Goal: Register for event/course

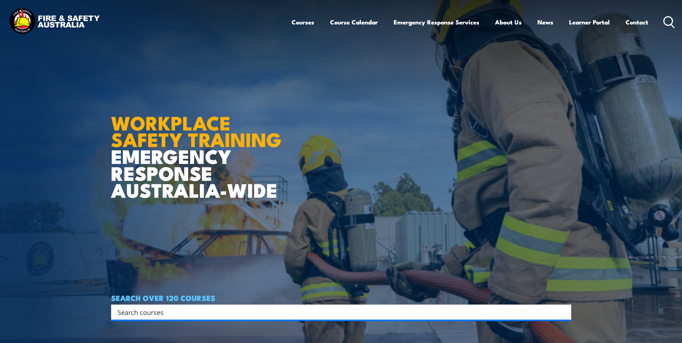
click at [212, 310] on input "Search input" at bounding box center [337, 312] width 438 height 11
type input "issue work permits"
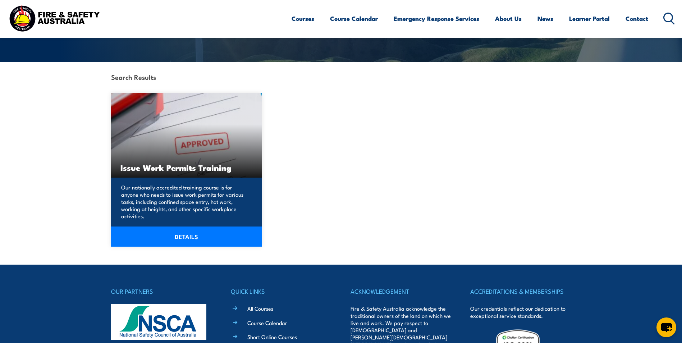
click at [190, 189] on p "Our nationally accredited training course is for anyone who needs to issue work…" at bounding box center [185, 202] width 129 height 36
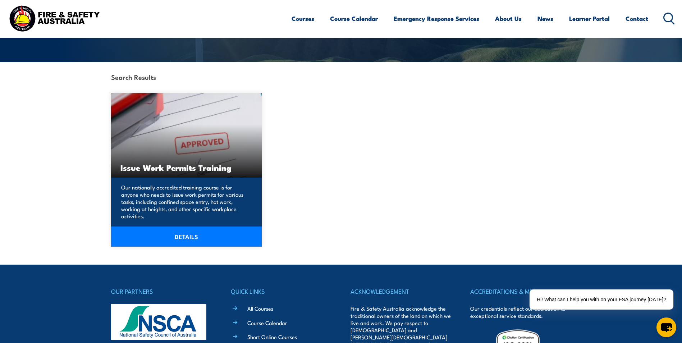
click at [200, 227] on link "DETAILS" at bounding box center [186, 236] width 151 height 20
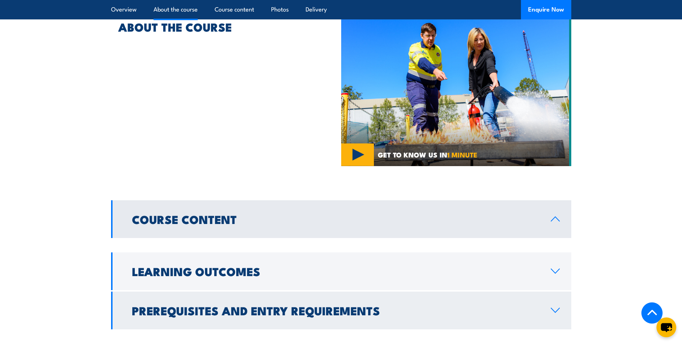
scroll to position [467, 0]
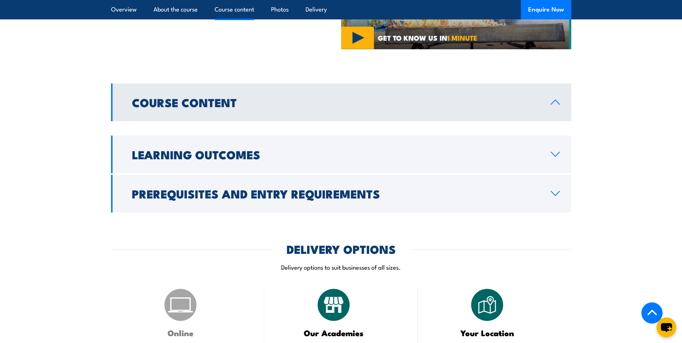
click at [553, 99] on icon at bounding box center [555, 102] width 10 height 6
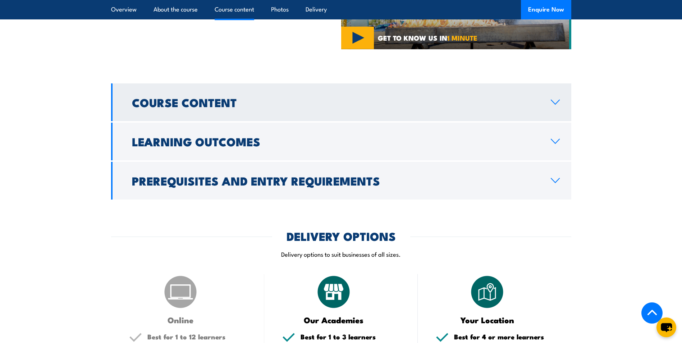
click at [553, 99] on icon at bounding box center [555, 102] width 10 height 6
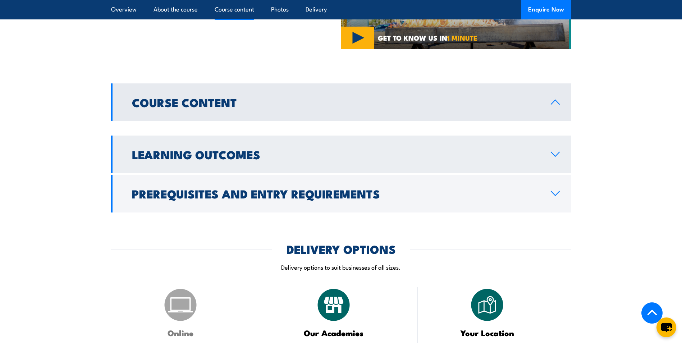
click at [554, 135] on link "Learning Outcomes" at bounding box center [341, 154] width 460 height 38
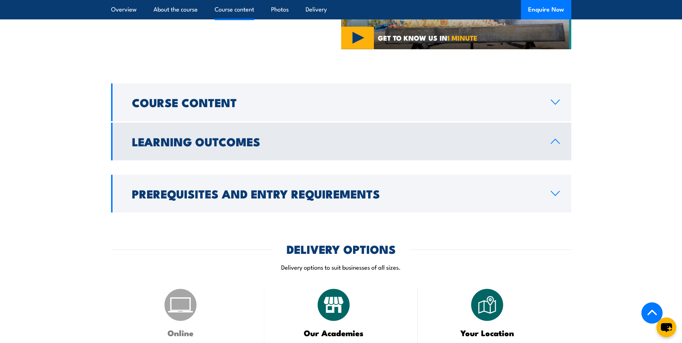
click at [557, 123] on link "Learning Outcomes" at bounding box center [341, 142] width 460 height 38
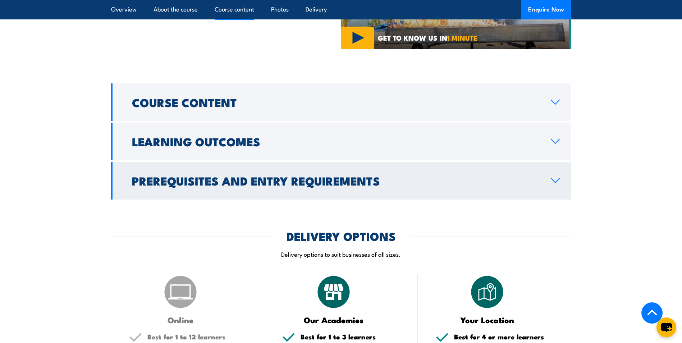
click at [557, 162] on link "Prerequisites and Entry Requirements" at bounding box center [341, 181] width 460 height 38
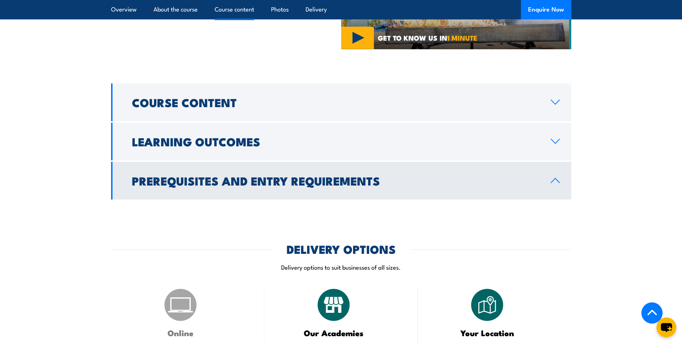
click at [557, 162] on link "Prerequisites and Entry Requirements" at bounding box center [341, 181] width 460 height 38
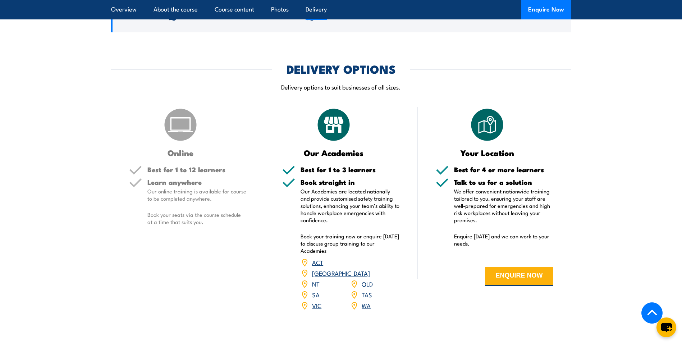
scroll to position [647, 0]
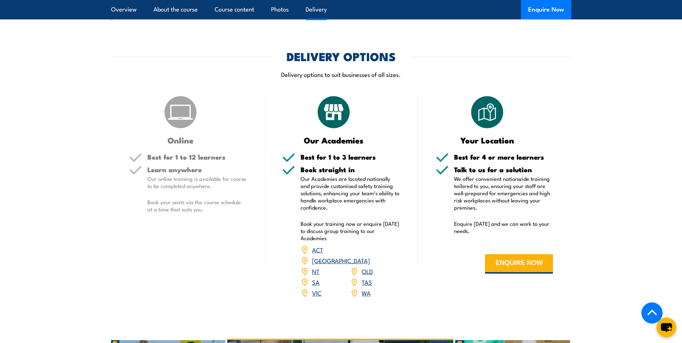
click at [368, 288] on link "WA" at bounding box center [365, 292] width 9 height 9
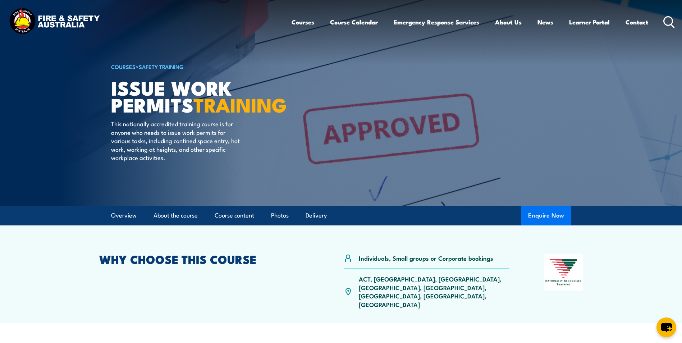
click at [545, 214] on button "Enquire Now" at bounding box center [546, 215] width 50 height 19
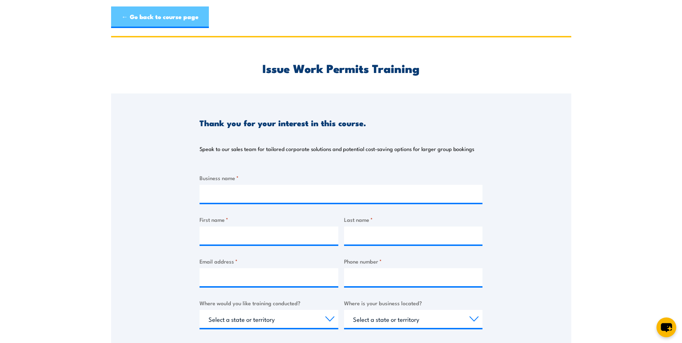
click at [178, 15] on link "← Go back to course page" at bounding box center [160, 17] width 98 height 22
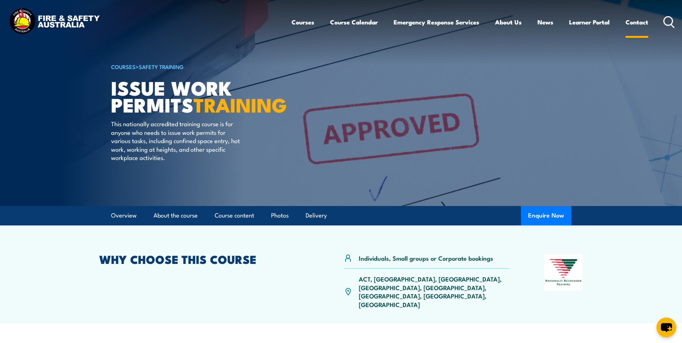
click at [641, 23] on link "Contact" at bounding box center [636, 22] width 23 height 19
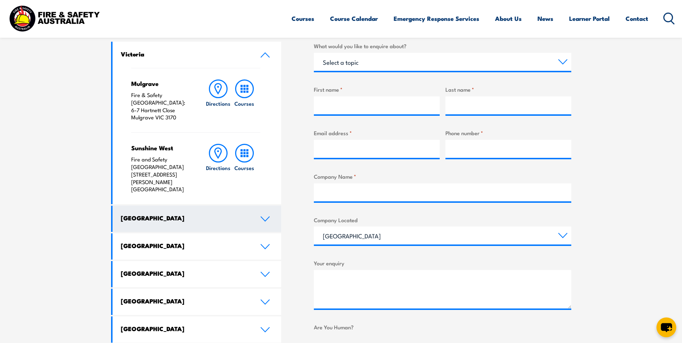
scroll to position [252, 0]
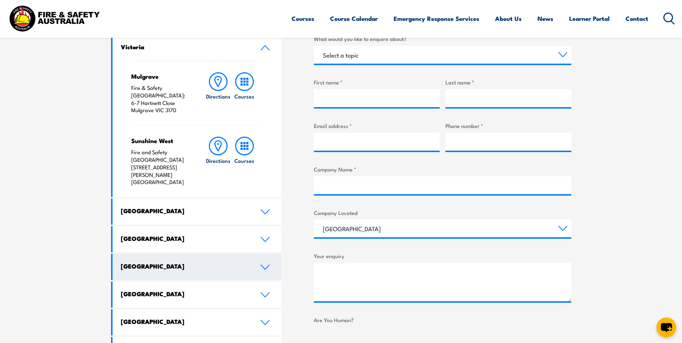
click at [263, 264] on icon at bounding box center [265, 267] width 10 height 6
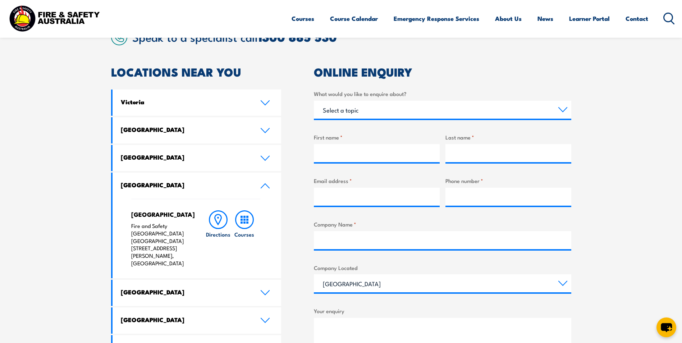
scroll to position [144, 0]
